Goal: Task Accomplishment & Management: Manage account settings

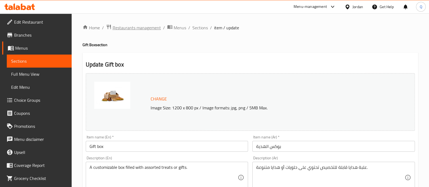
click at [158, 27] on span "Restaurants management" at bounding box center [137, 27] width 48 height 7
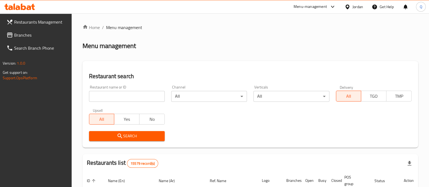
click at [154, 98] on input "search" at bounding box center [127, 96] width 76 height 11
type input "shawerman"
click button "Search" at bounding box center [127, 136] width 76 height 10
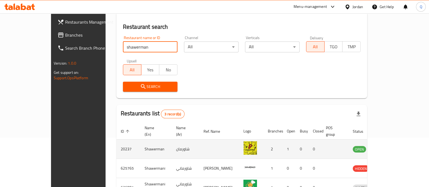
scroll to position [83, 0]
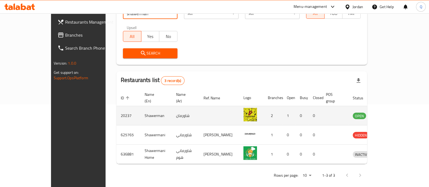
click at [117, 112] on td "20237" at bounding box center [129, 115] width 24 height 19
copy td "20237"
click at [389, 114] on icon "enhanced table" at bounding box center [386, 116] width 6 height 5
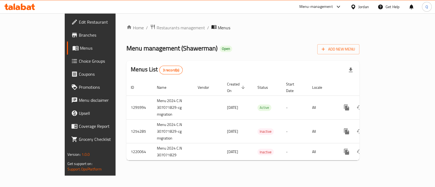
click at [79, 37] on span "Branches" at bounding box center [106, 35] width 54 height 7
